Goal: Information Seeking & Learning: Learn about a topic

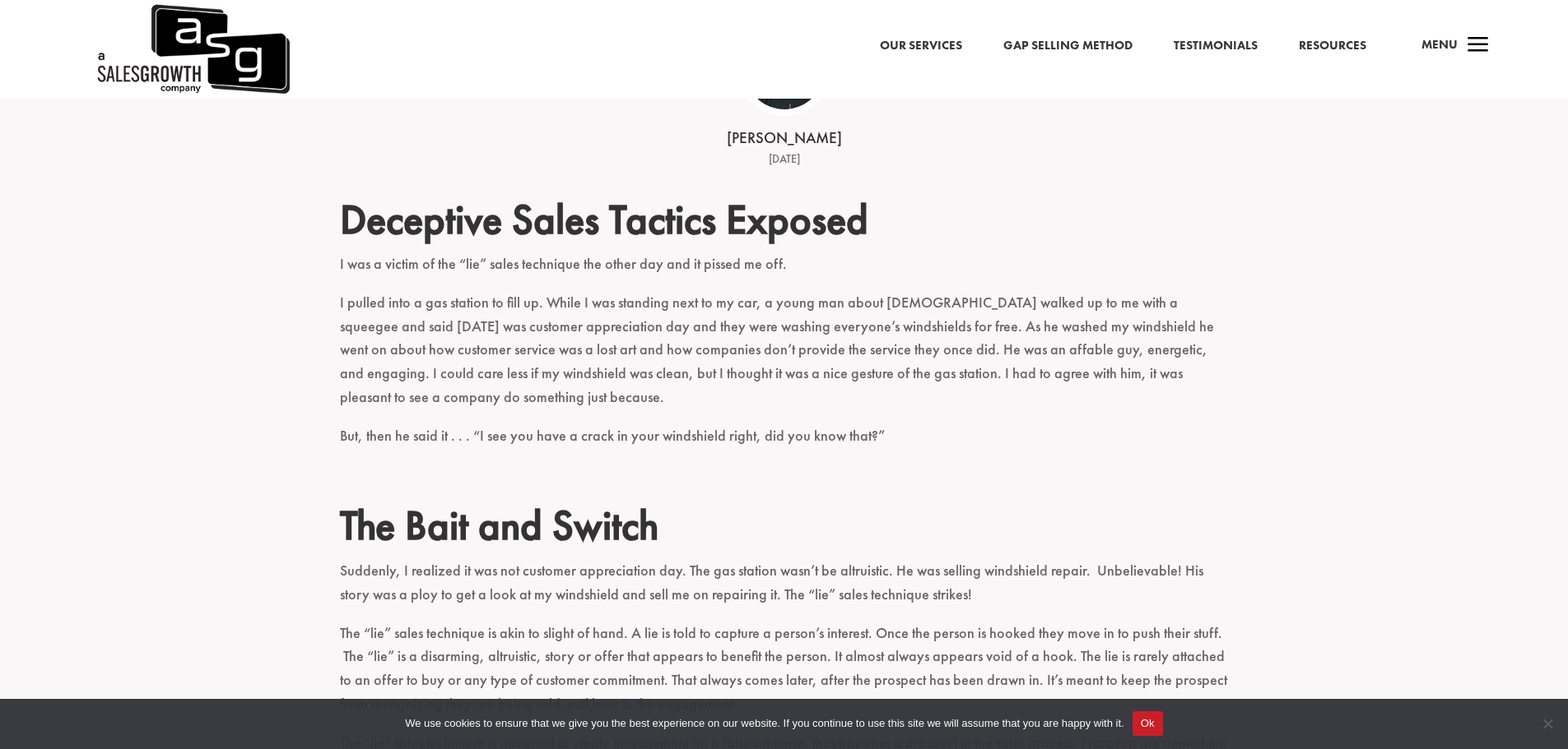
scroll to position [658, 0]
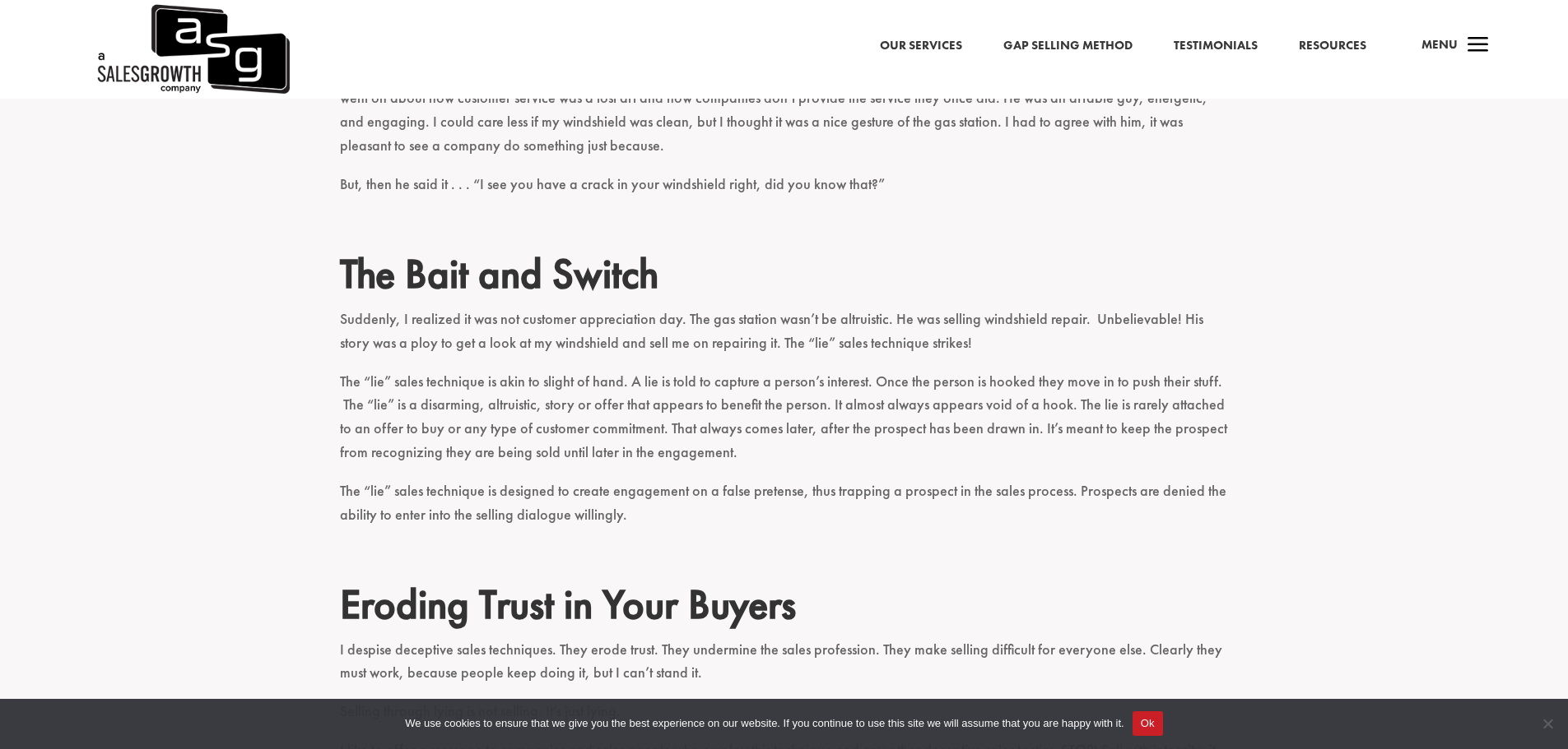
click at [877, 426] on p "The “lie” sales technique is akin to slight of hand. A lie is told to capture a…" at bounding box center [784, 424] width 889 height 110
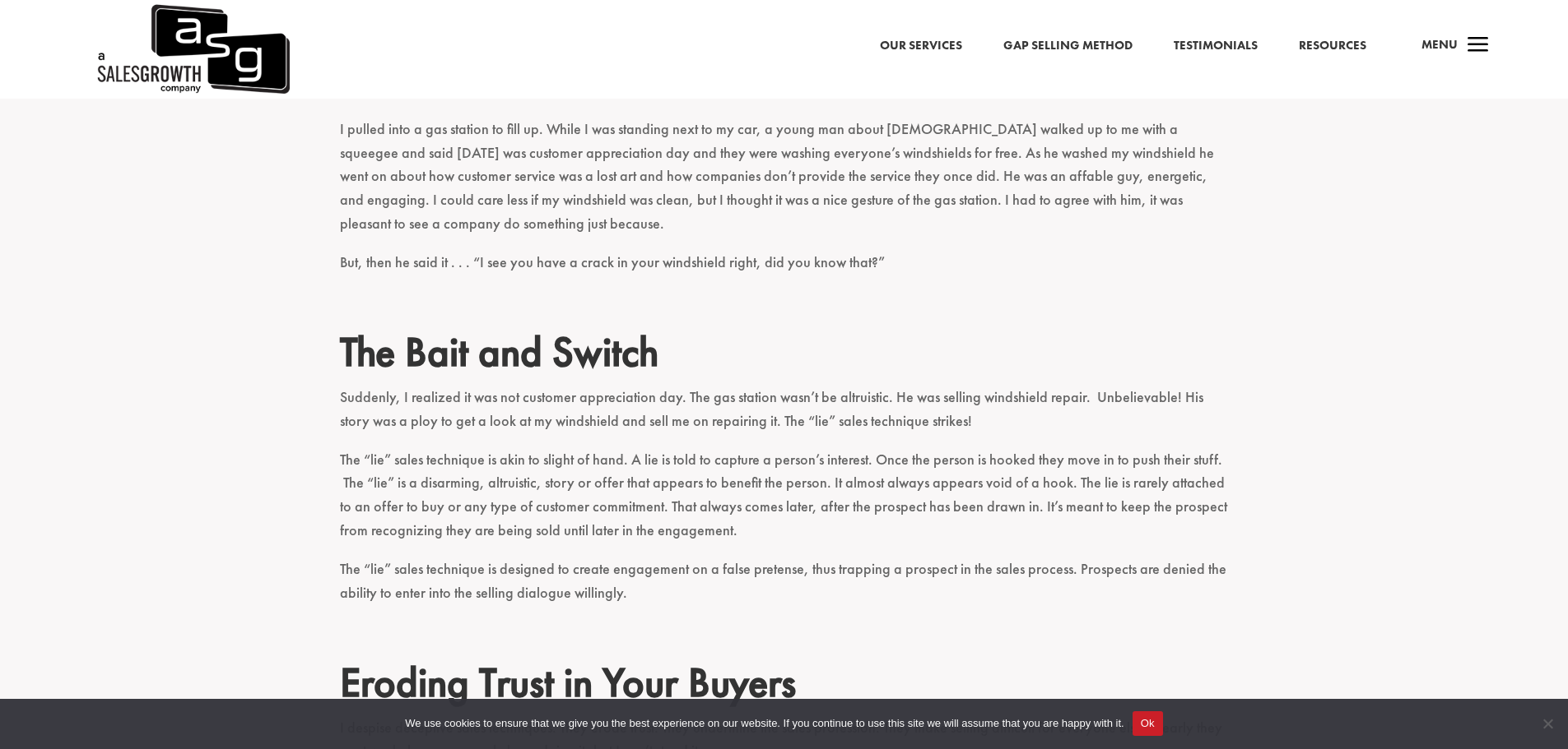
scroll to position [575, 0]
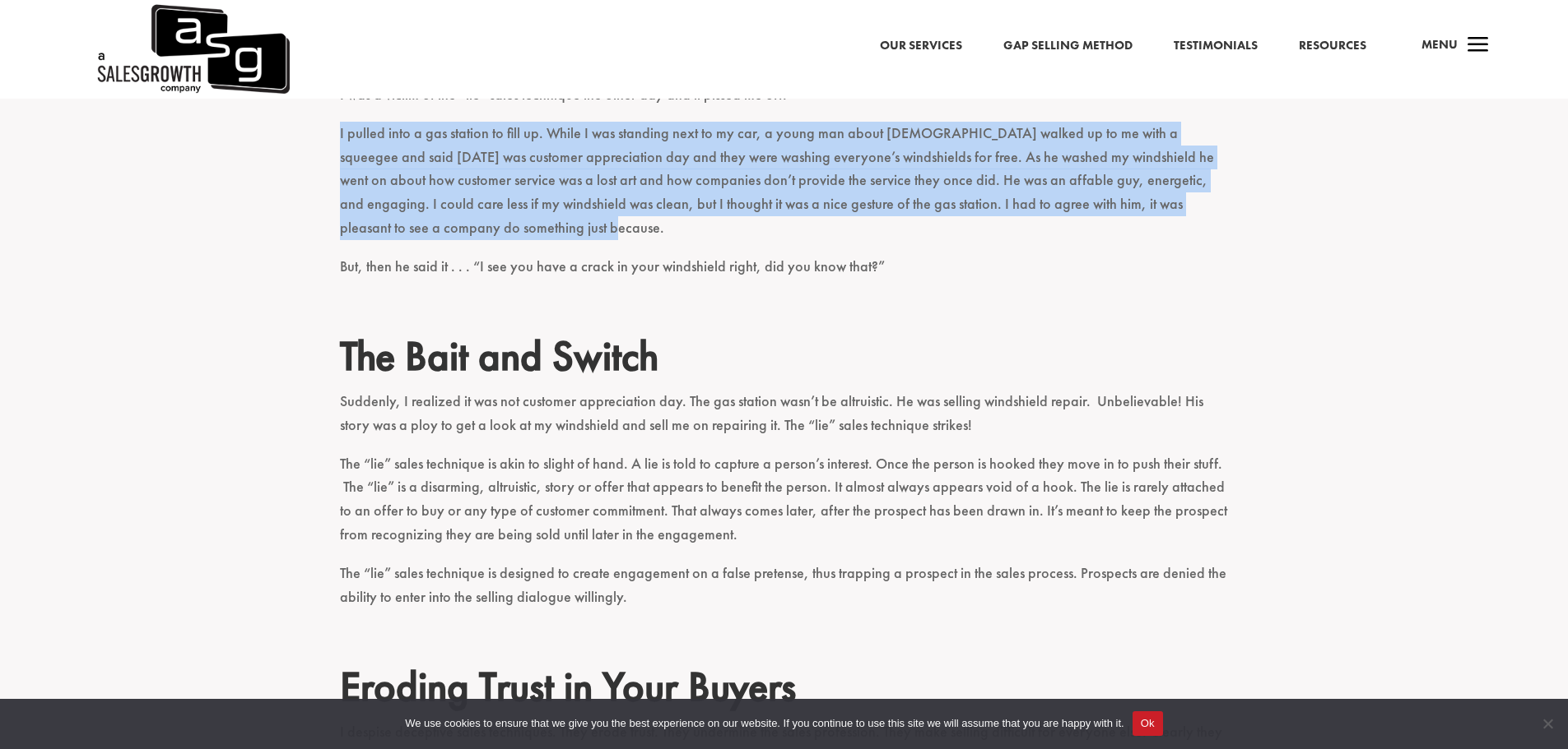
drag, startPoint x: 341, startPoint y: 137, endPoint x: 768, endPoint y: 235, distance: 438.1
click at [768, 235] on p "I pulled into a gas station to fill up. While I was standing next to my car, a …" at bounding box center [784, 187] width 889 height 133
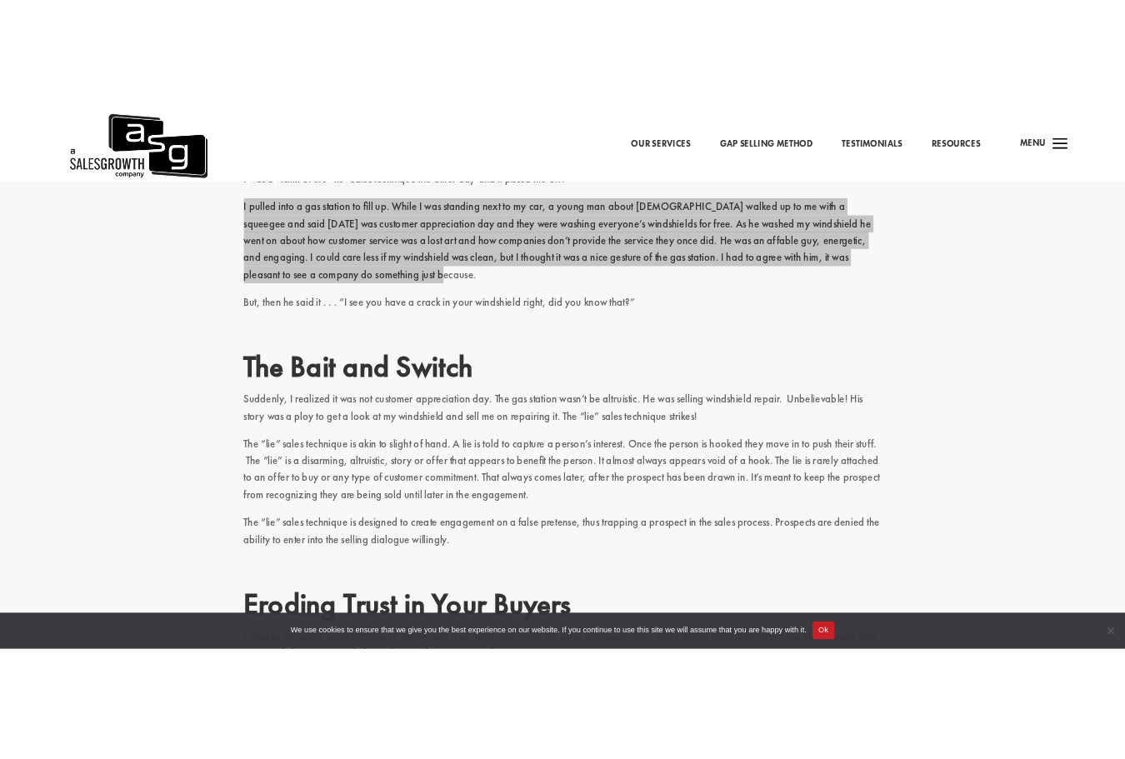
scroll to position [515, 0]
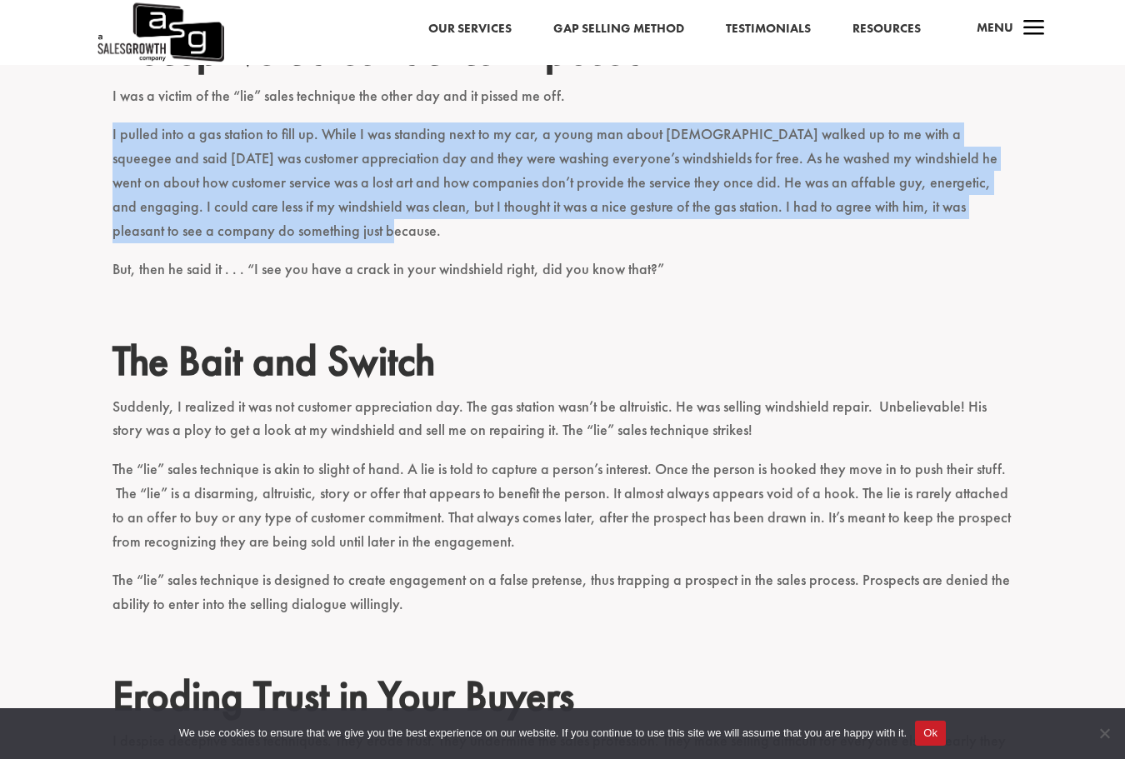
click at [828, 203] on p "I pulled into a gas station to fill up. While I was standing next to my car, a …" at bounding box center [563, 190] width 900 height 135
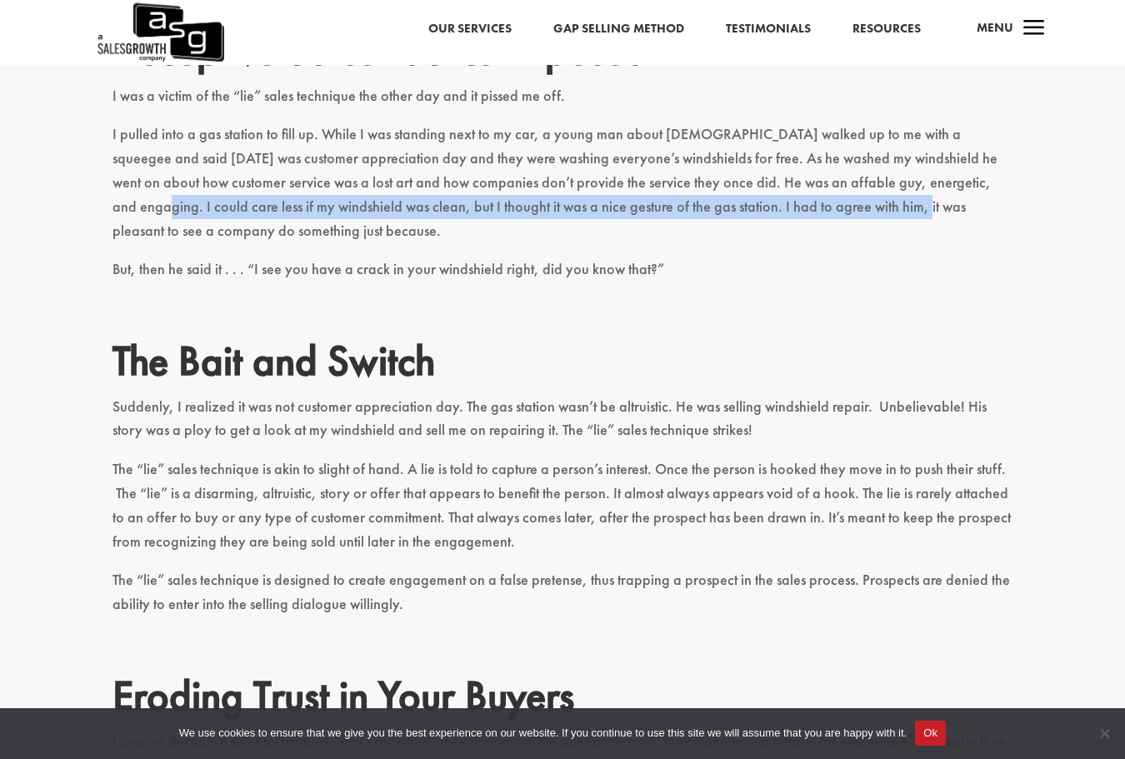
drag, startPoint x: 828, startPoint y: 203, endPoint x: 957, endPoint y: 179, distance: 130.6
click at [957, 179] on p "I pulled into a gas station to fill up. While I was standing next to my car, a …" at bounding box center [563, 190] width 900 height 135
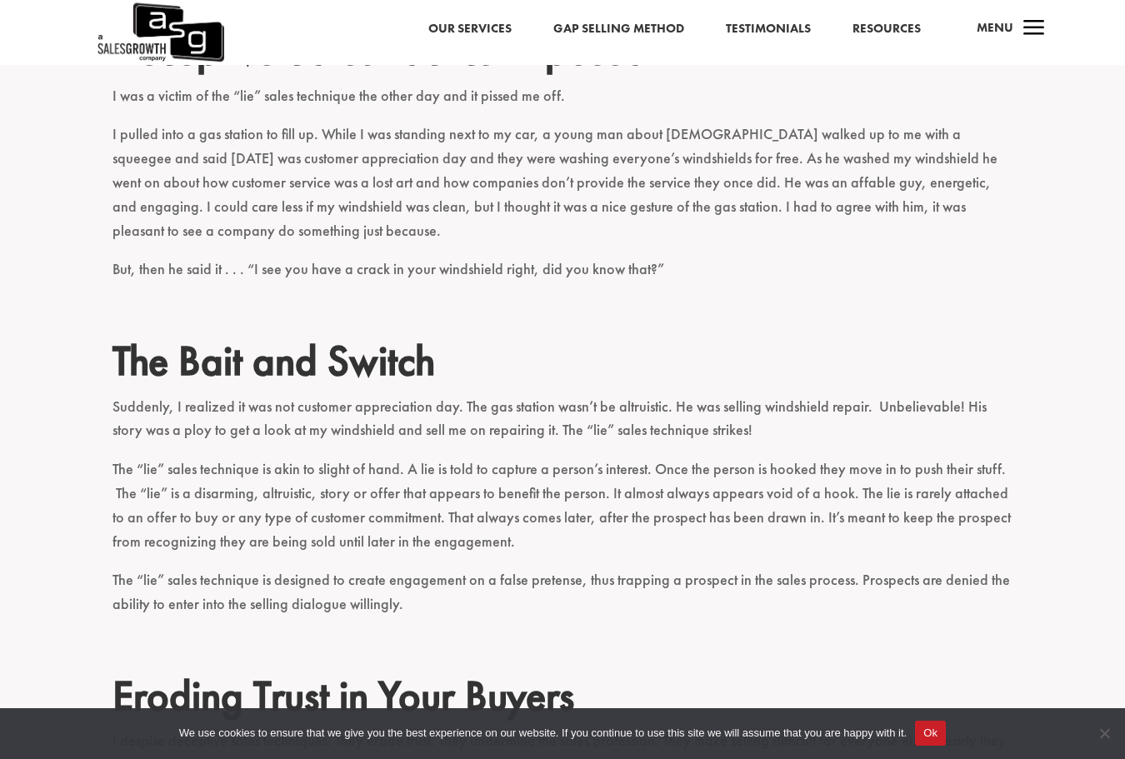
click at [593, 193] on p "I pulled into a gas station to fill up. While I was standing next to my car, a …" at bounding box center [563, 190] width 900 height 135
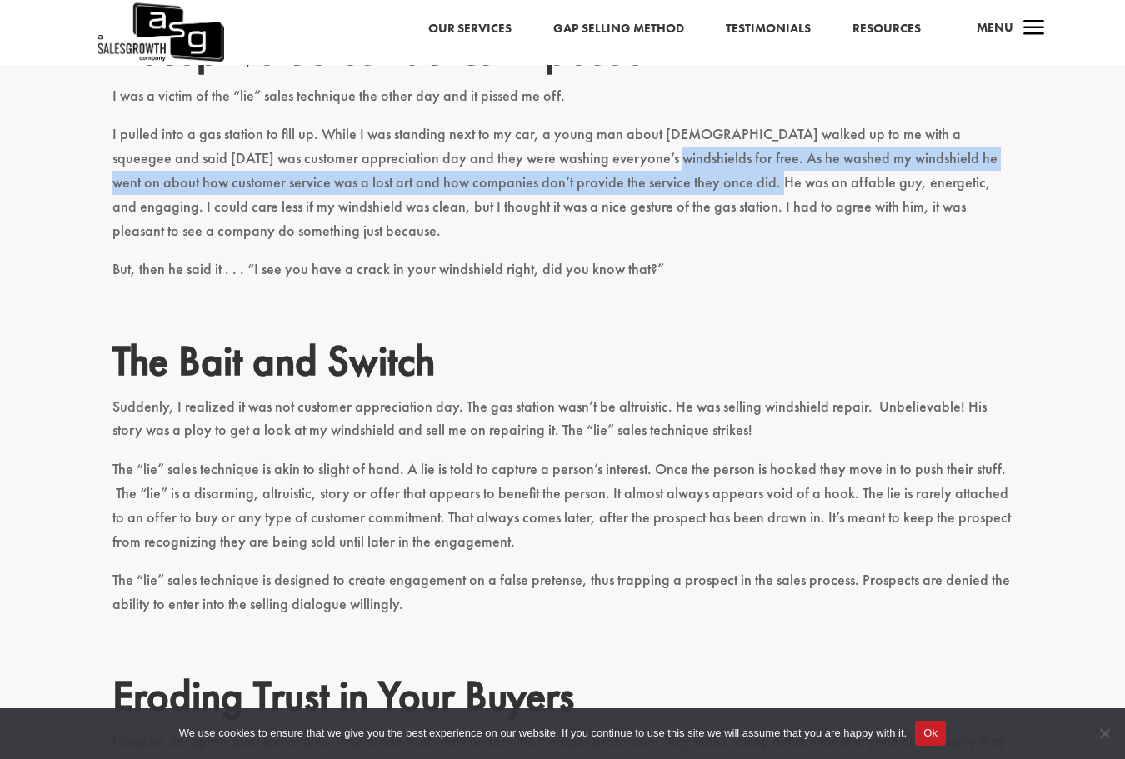
drag, startPoint x: 592, startPoint y: 153, endPoint x: 706, endPoint y: 183, distance: 118.3
click at [706, 183] on p "I pulled into a gas station to fill up. While I was standing next to my car, a …" at bounding box center [563, 190] width 900 height 135
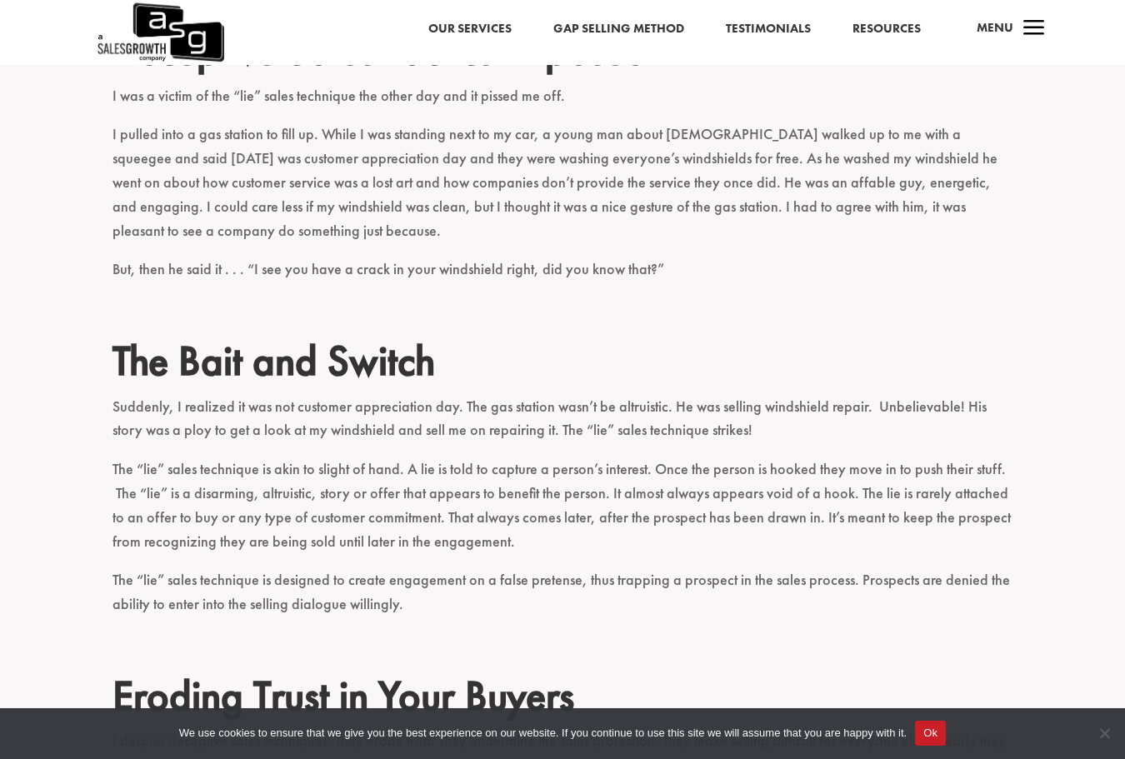
drag, startPoint x: 706, startPoint y: 183, endPoint x: 903, endPoint y: 537, distance: 404.8
click at [905, 537] on p "The “lie” sales technique is akin to slight of hand. A lie is told to capture a…" at bounding box center [563, 513] width 900 height 111
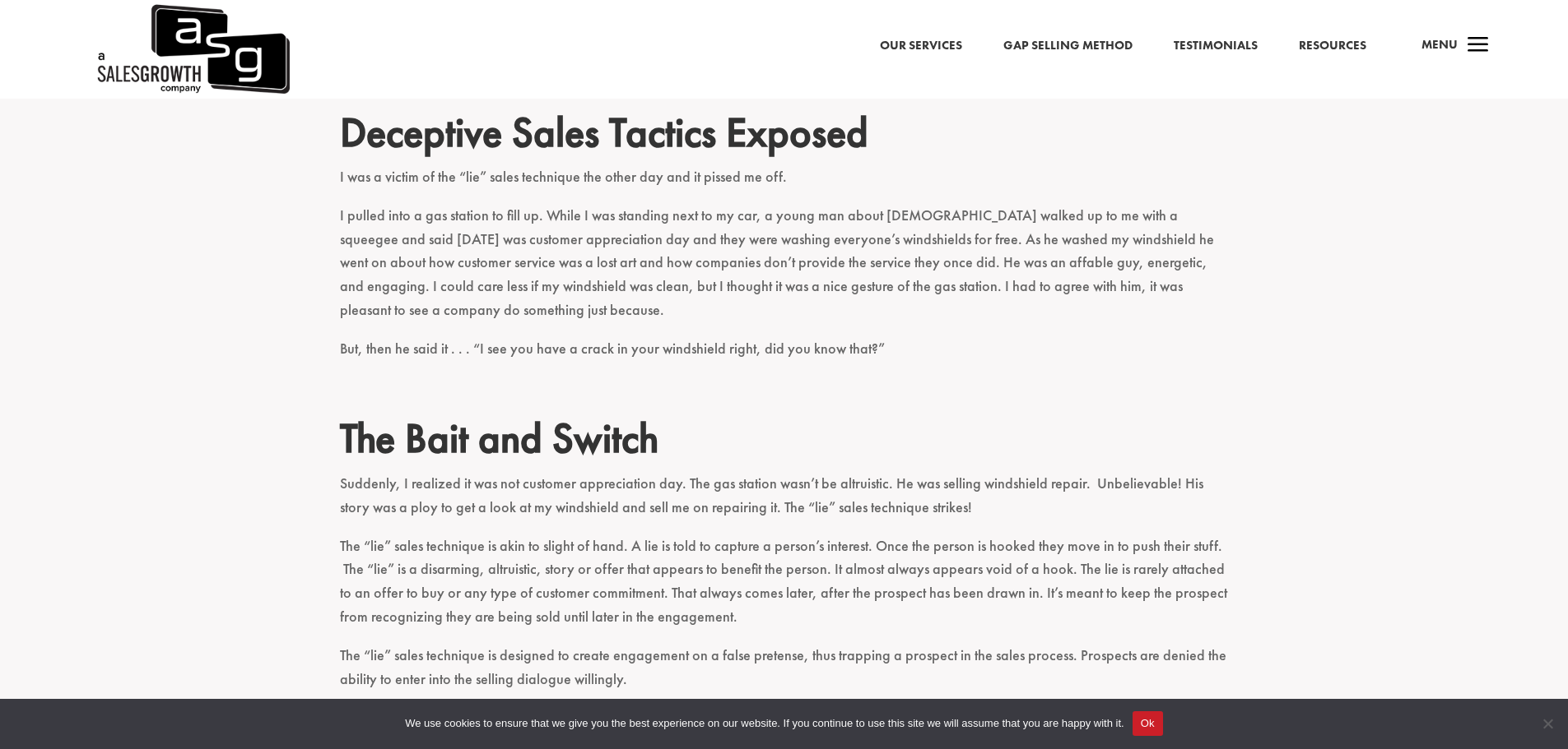
scroll to position [412, 0]
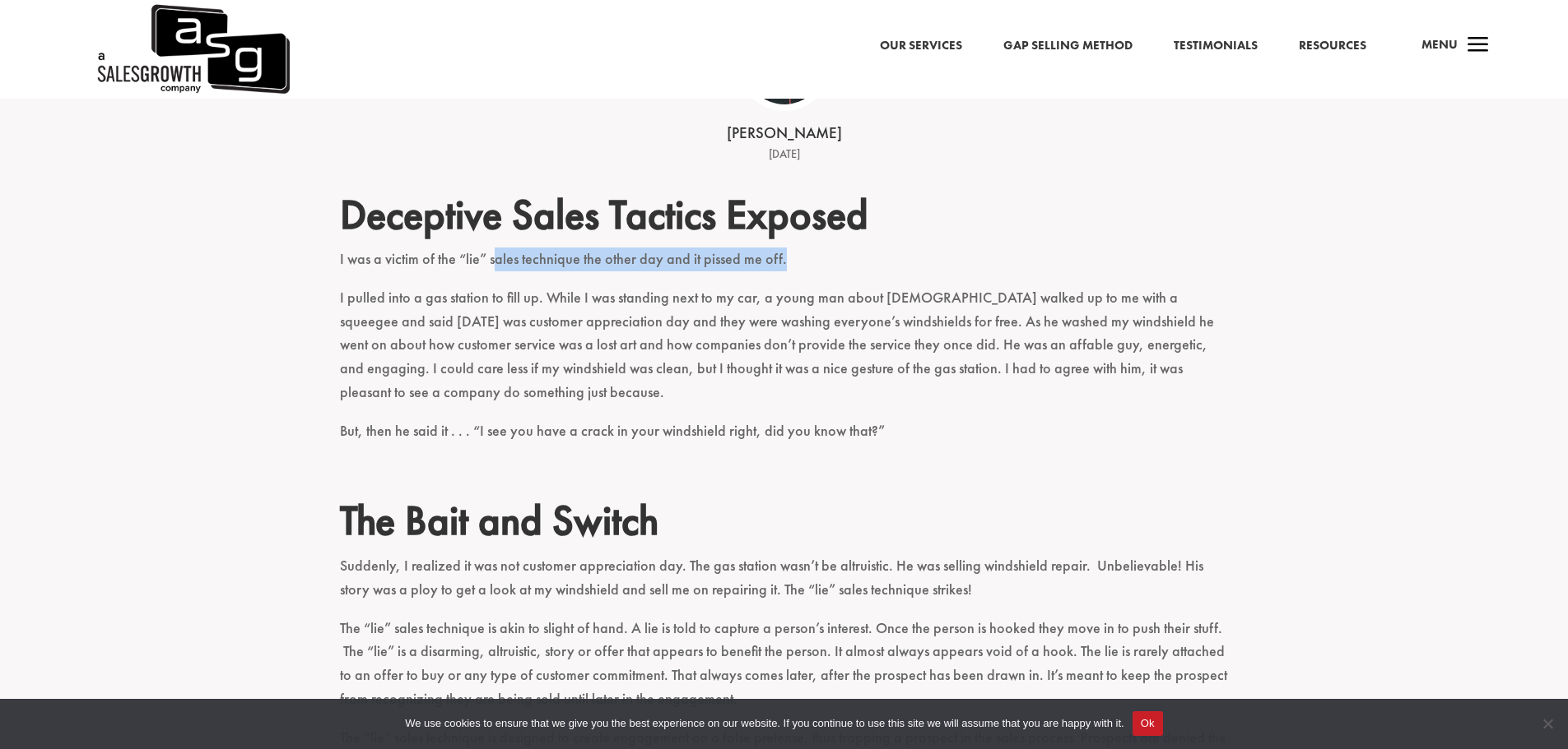
drag, startPoint x: 493, startPoint y: 262, endPoint x: 830, endPoint y: 277, distance: 337.3
click at [830, 277] on p "I was a victim of the “lie” sales technique the other day and it pissed me off." at bounding box center [784, 266] width 889 height 38
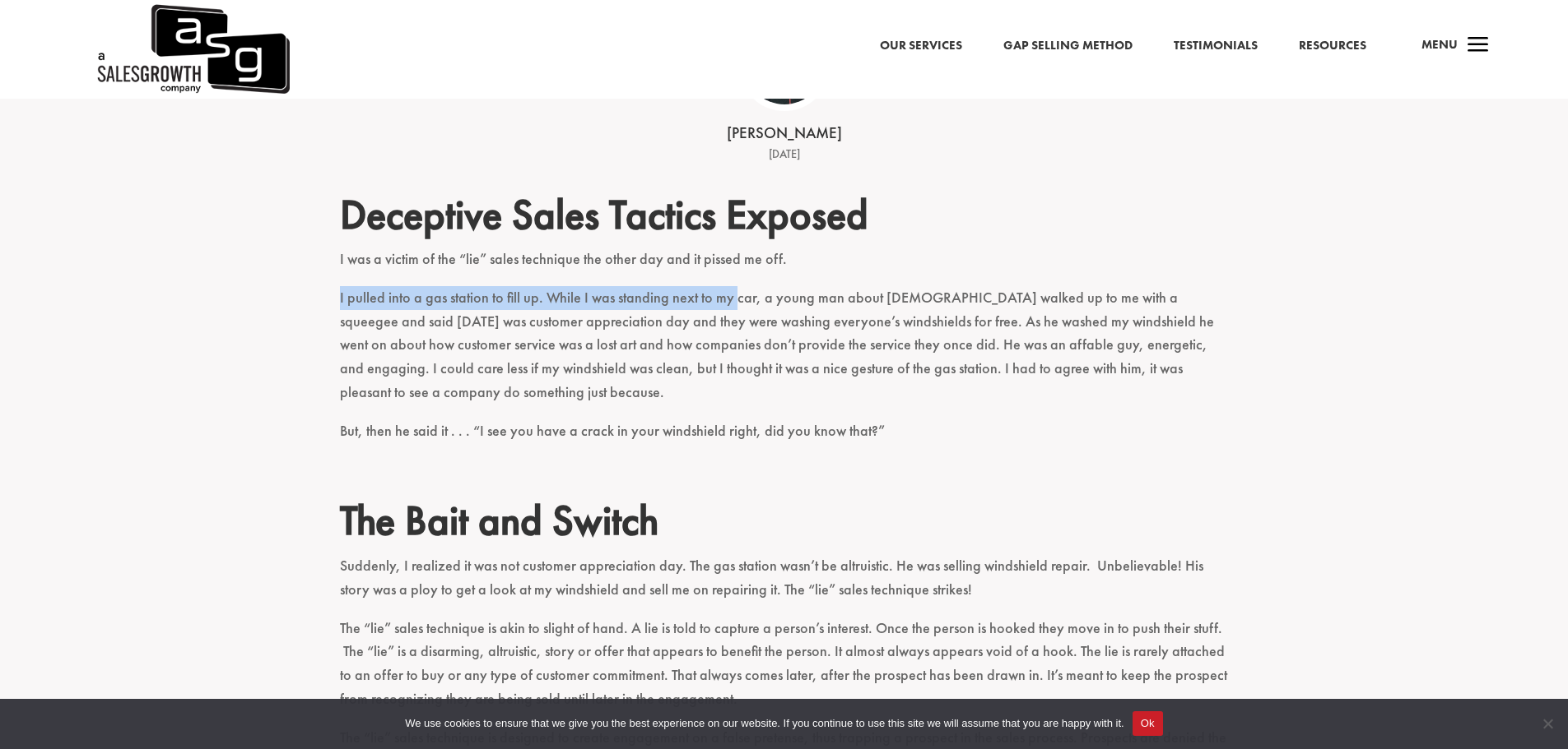
drag, startPoint x: 339, startPoint y: 305, endPoint x: 735, endPoint y: 304, distance: 396.0
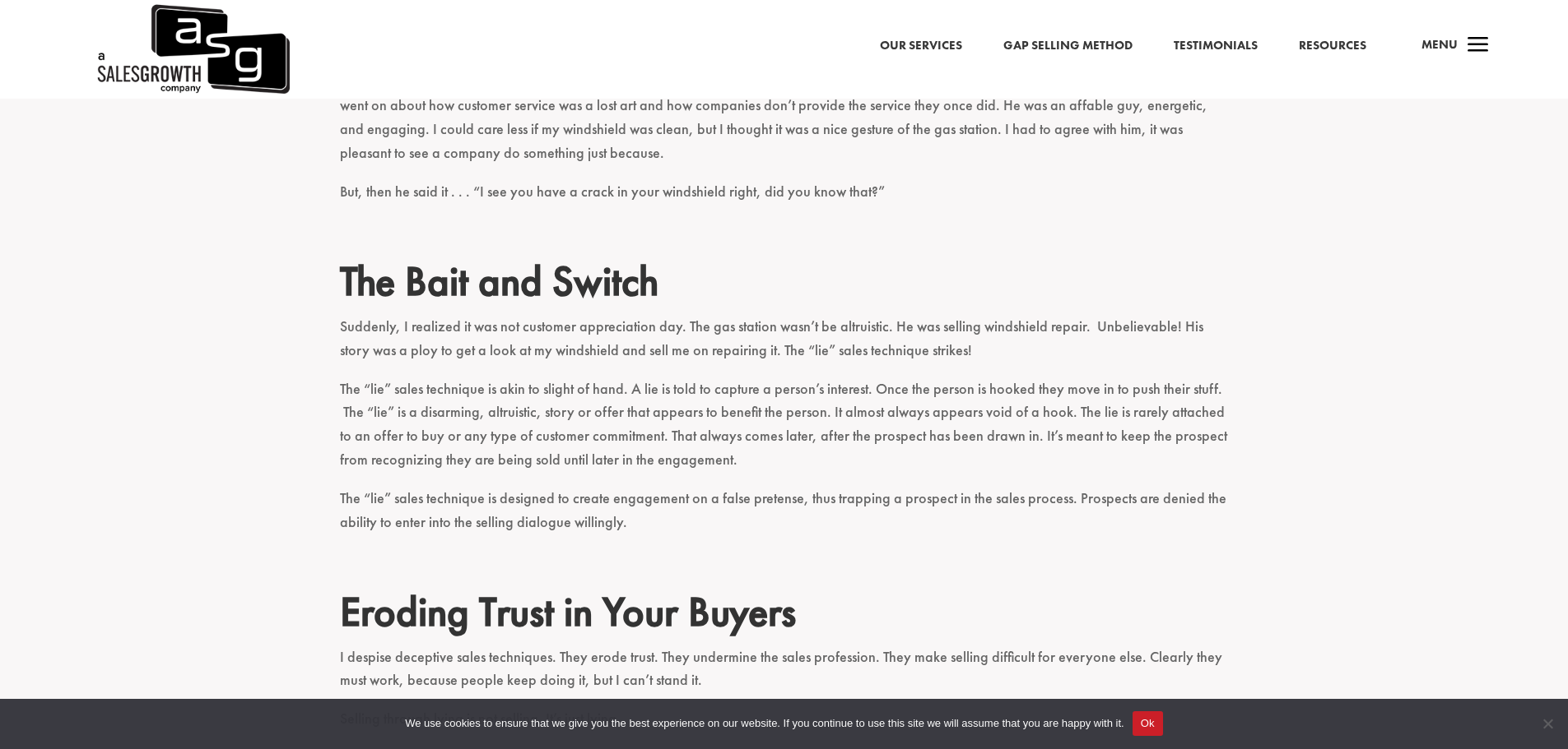
scroll to position [658, 0]
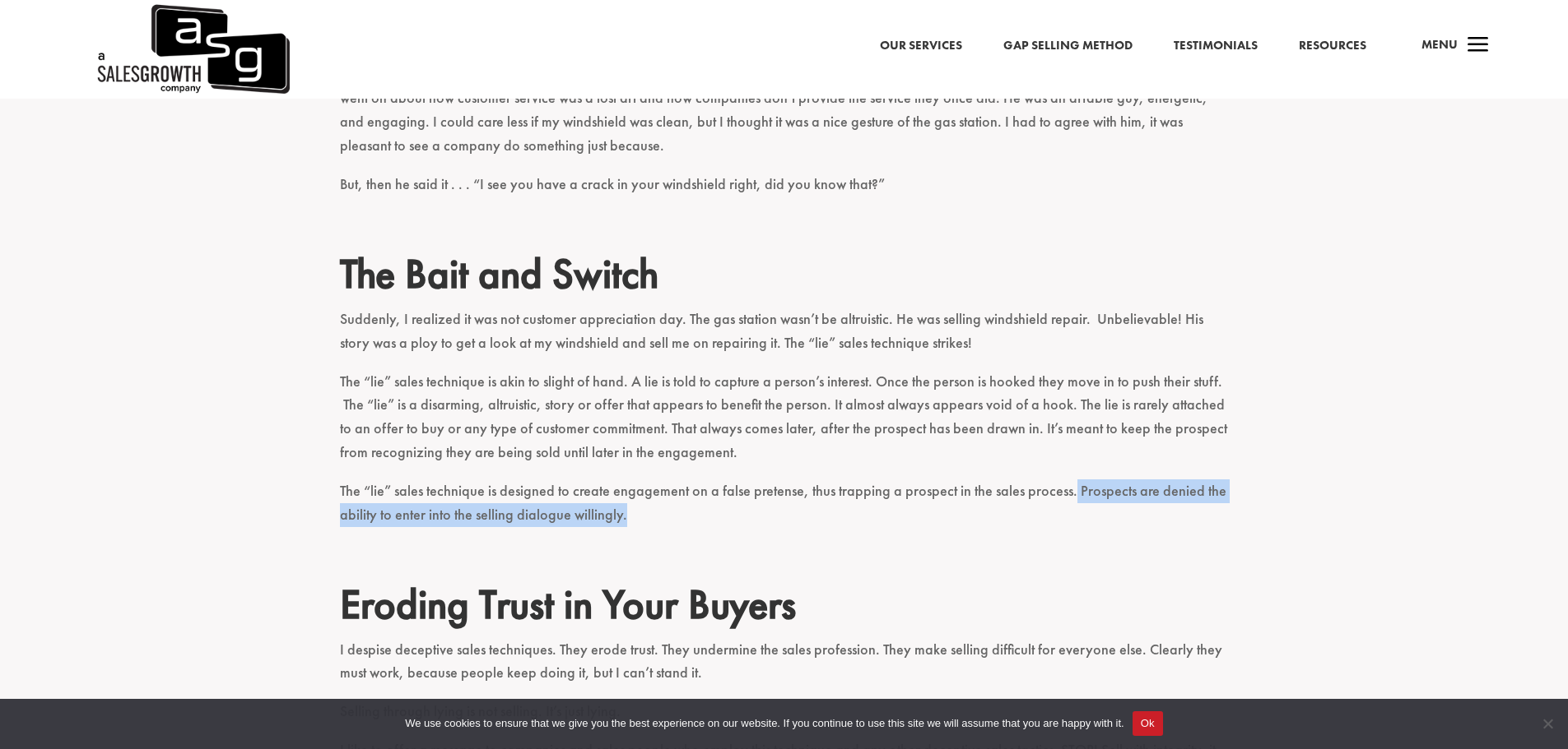
drag, startPoint x: 1068, startPoint y: 495, endPoint x: 671, endPoint y: 521, distance: 397.9
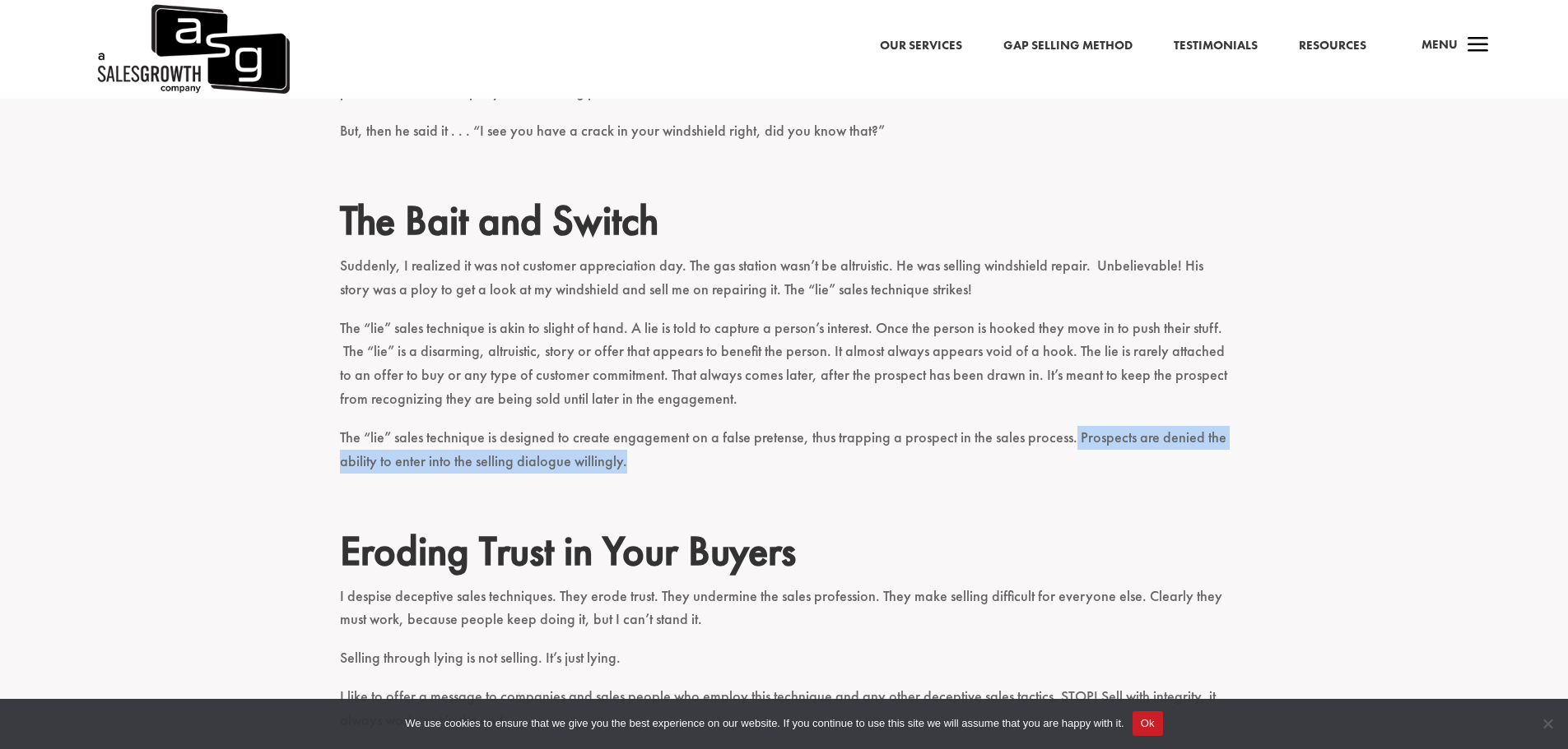
scroll to position [740, 0]
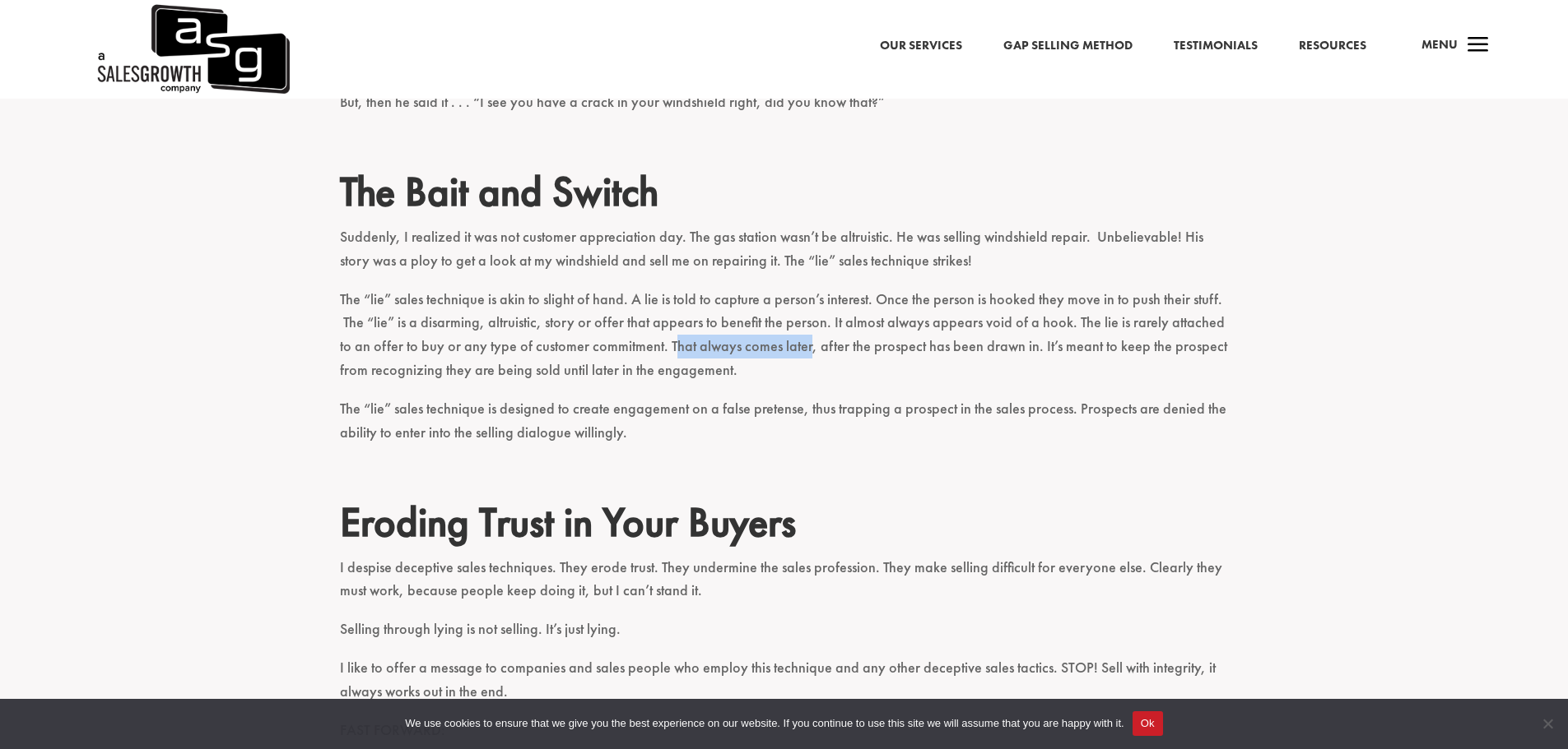
drag, startPoint x: 656, startPoint y: 351, endPoint x: 789, endPoint y: 352, distance: 133.0
click at [789, 352] on p "The “lie” sales technique is akin to slight of hand. A lie is told to capture a…" at bounding box center [784, 342] width 889 height 110
drag, startPoint x: 627, startPoint y: 302, endPoint x: 788, endPoint y: 302, distance: 161.0
click at [788, 302] on p "The “lie” sales technique is akin to slight of hand. A lie is told to capture a…" at bounding box center [784, 342] width 889 height 110
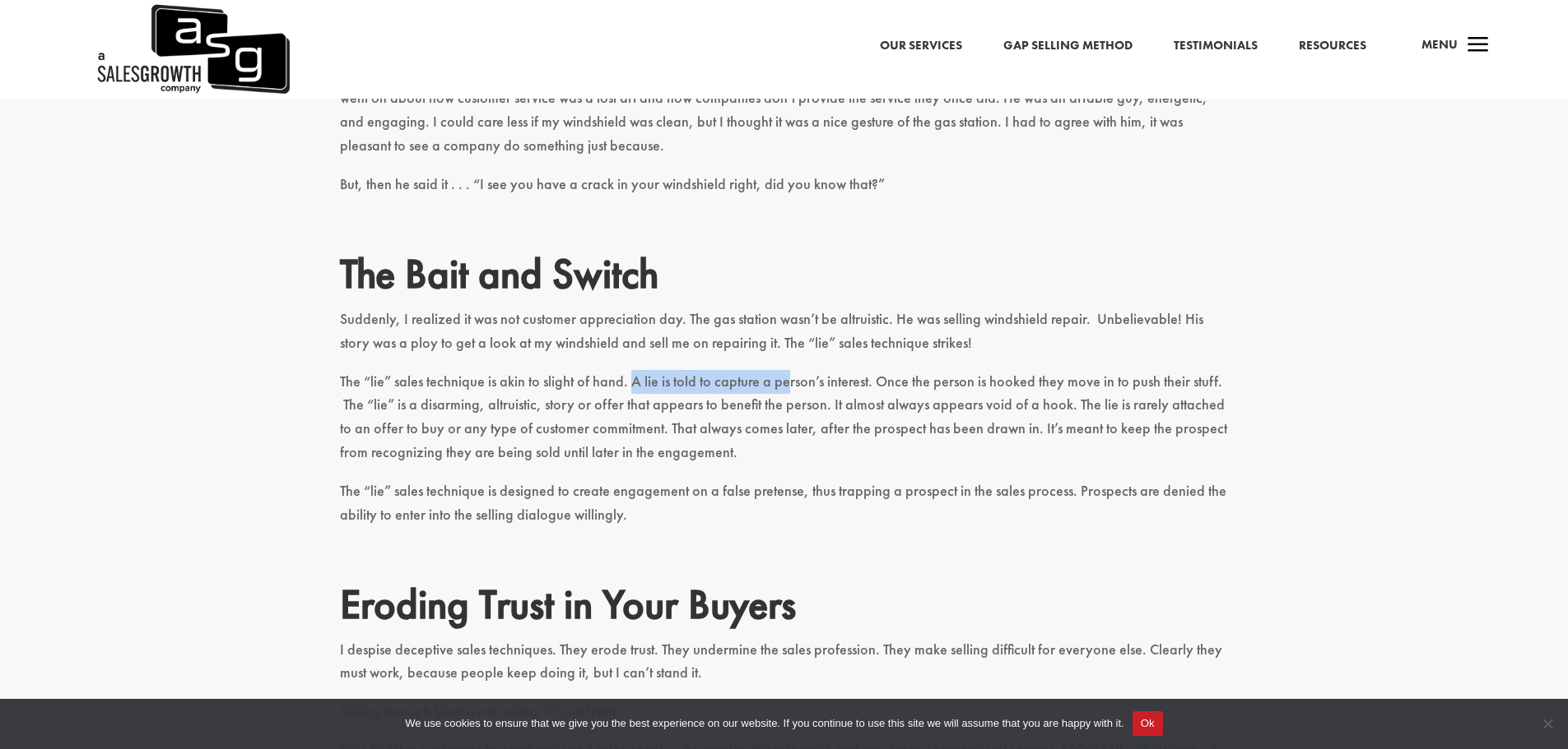
scroll to position [247, 0]
